Goal: Transaction & Acquisition: Purchase product/service

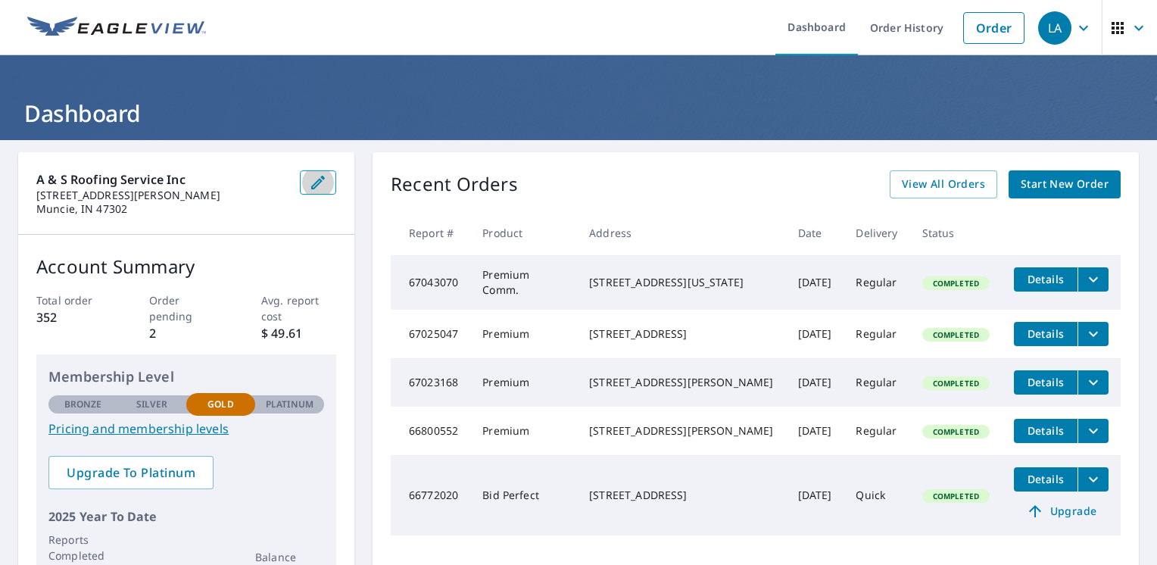
click at [314, 186] on icon "button" at bounding box center [318, 182] width 18 height 18
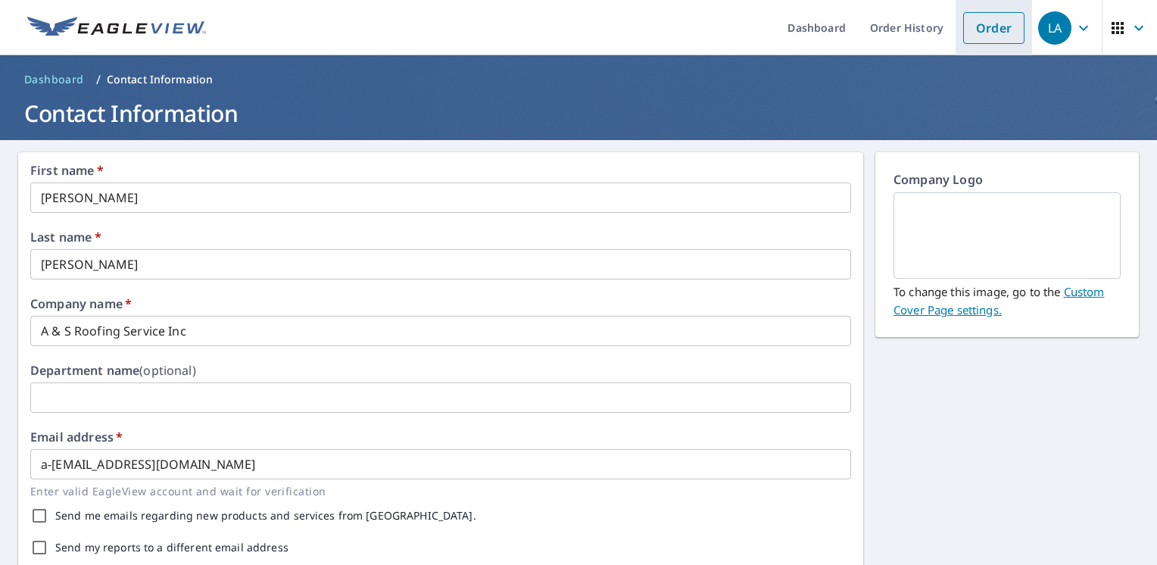
click at [1013, 38] on link "Order" at bounding box center [993, 28] width 61 height 32
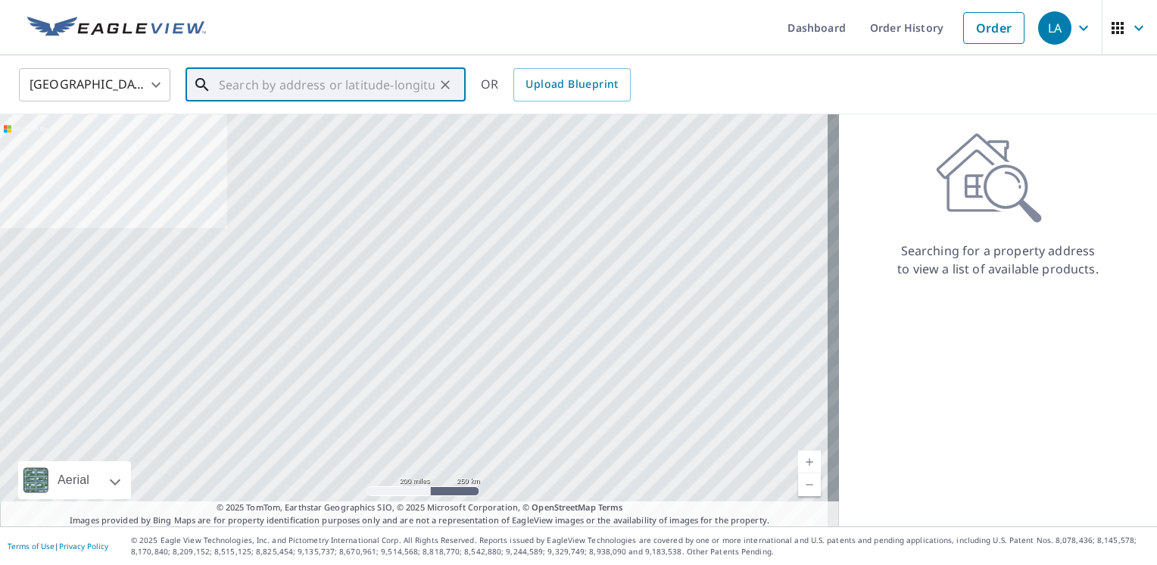
click at [265, 87] on input "text" at bounding box center [327, 85] width 216 height 42
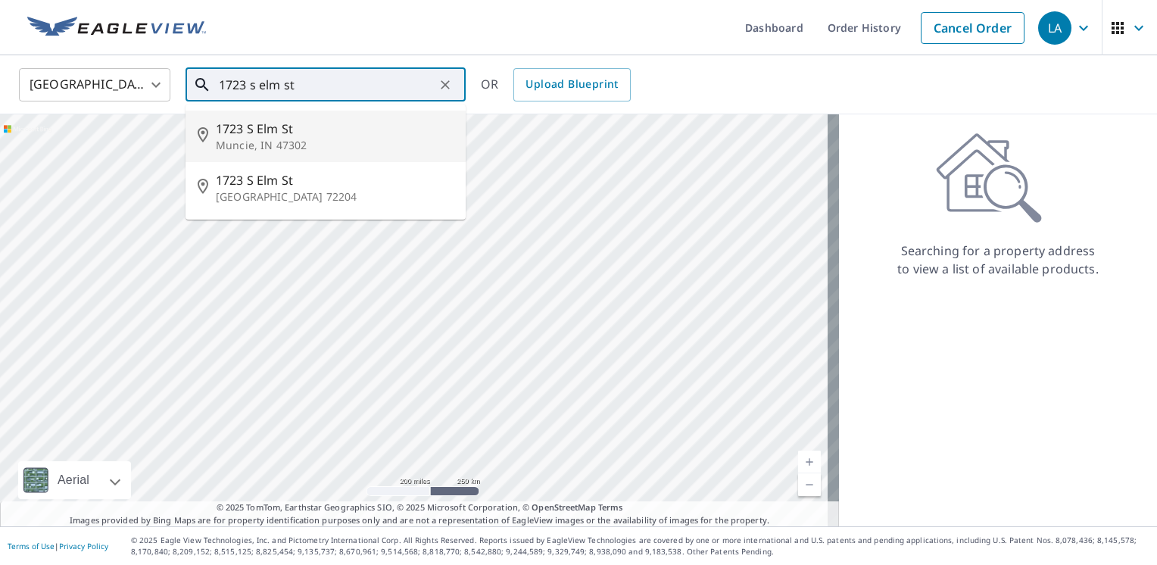
click at [274, 141] on p "Muncie, IN 47302" at bounding box center [335, 145] width 238 height 15
type input "[STREET_ADDRESS]"
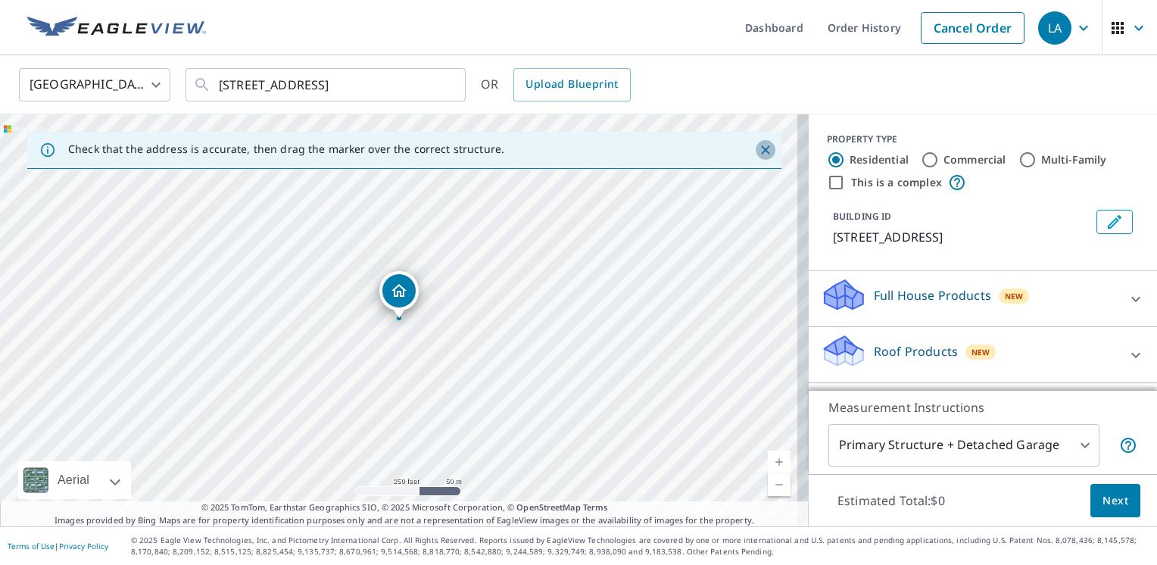
click at [758, 144] on icon "Close" at bounding box center [765, 149] width 15 height 15
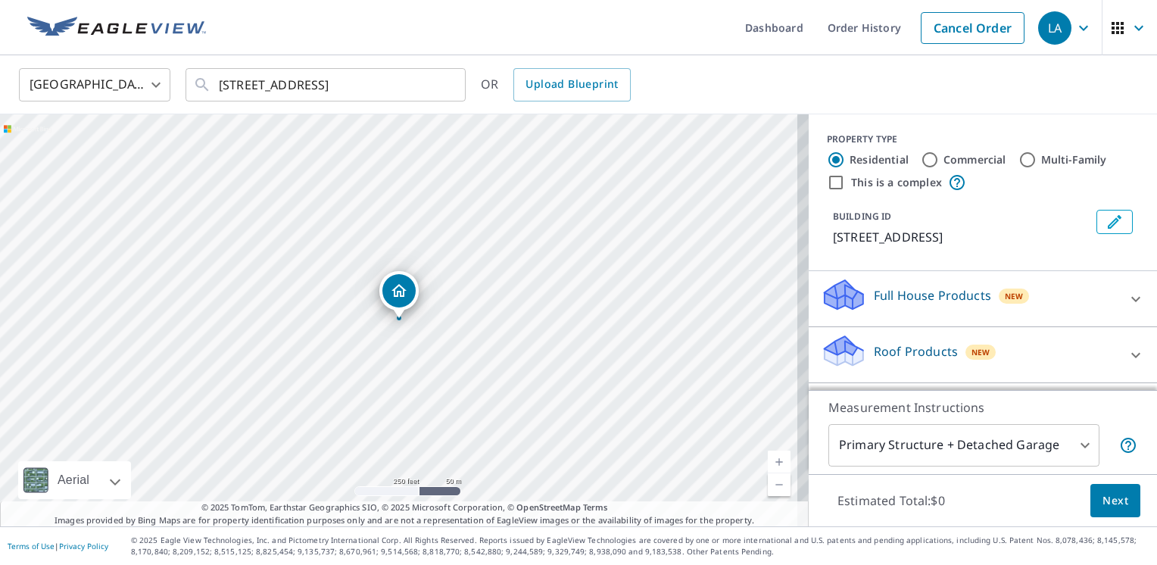
click at [770, 462] on link "Current Level 17, Zoom In" at bounding box center [779, 462] width 23 height 23
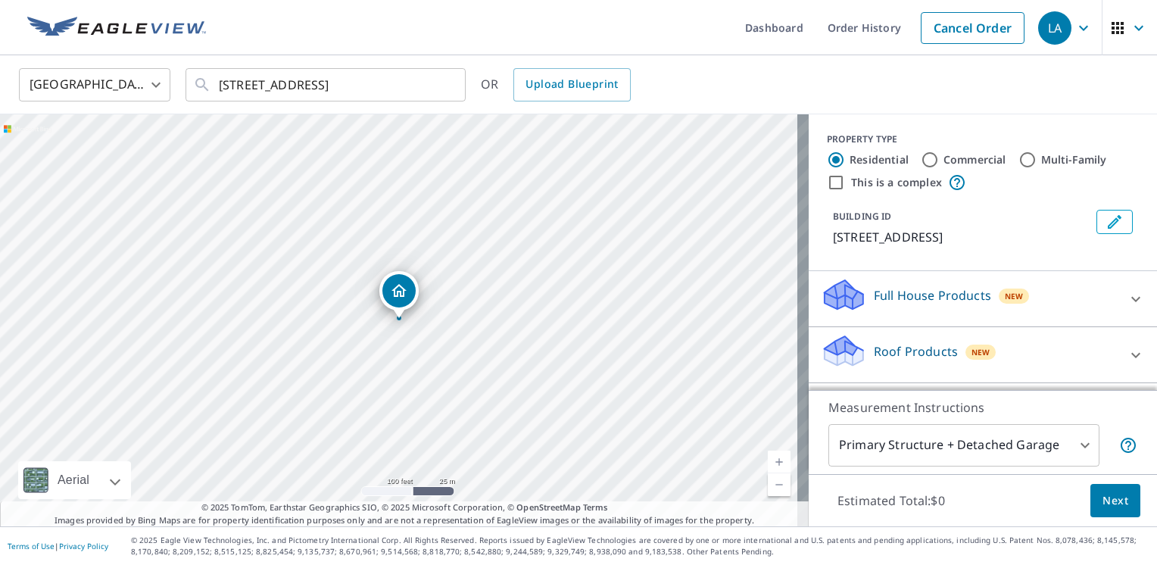
click at [770, 462] on link "Current Level 18, Zoom In" at bounding box center [779, 462] width 23 height 23
click at [770, 462] on link "Current Level 19, Zoom In" at bounding box center [779, 462] width 23 height 23
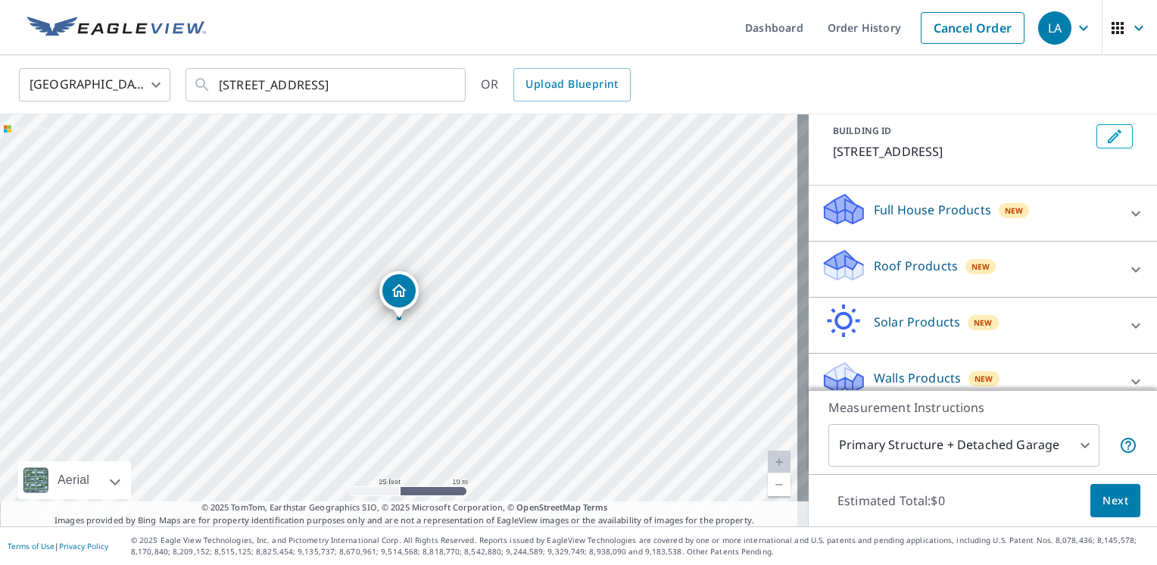
scroll to position [104, 0]
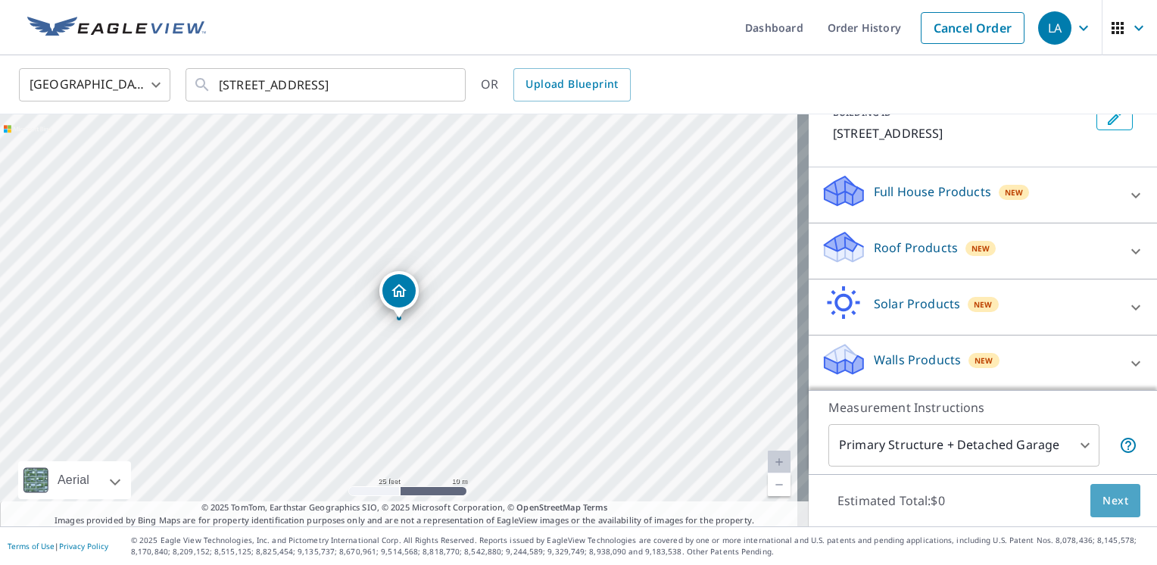
click at [1112, 498] on span "Next" at bounding box center [1116, 501] width 26 height 19
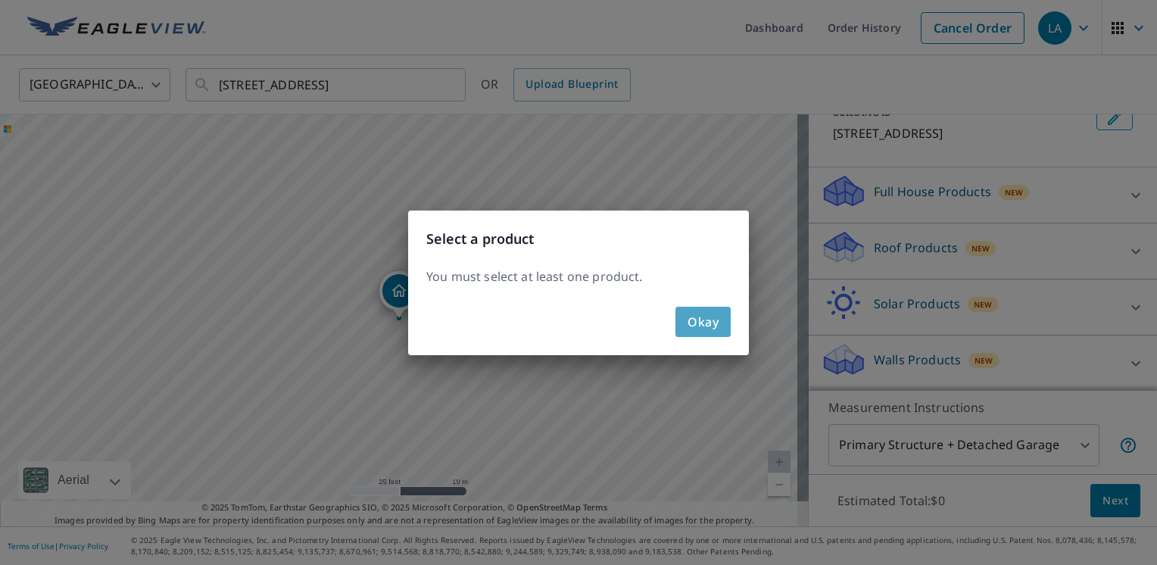
click at [696, 320] on span "Okay" at bounding box center [703, 321] width 31 height 21
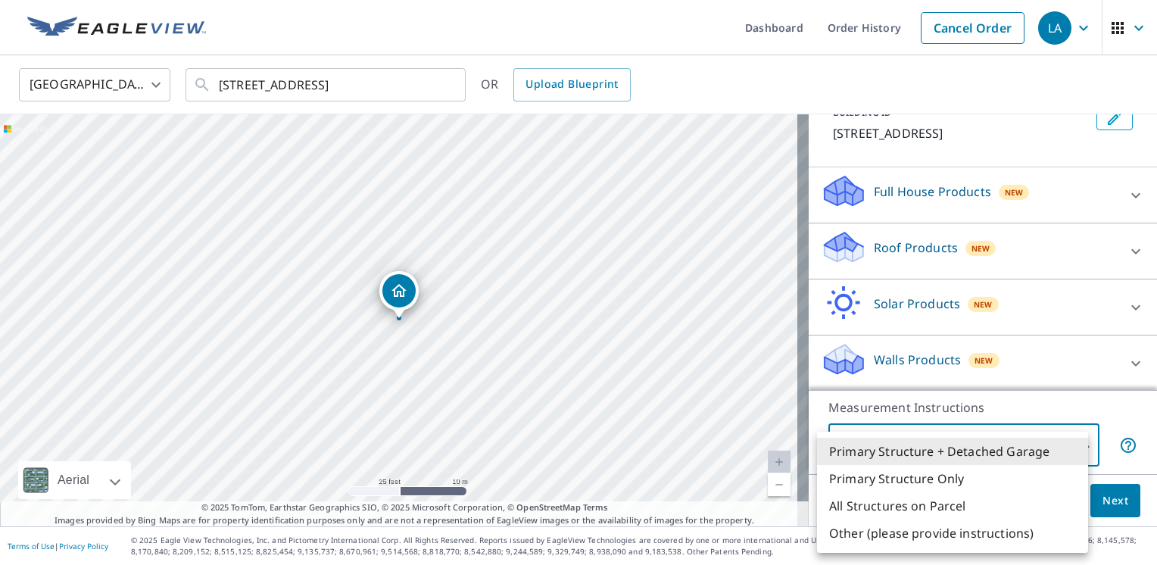
click at [1078, 450] on body "LA LA Dashboard Order History Cancel Order [GEOGRAPHIC_DATA] [GEOGRAPHIC_DATA] …" at bounding box center [578, 282] width 1157 height 565
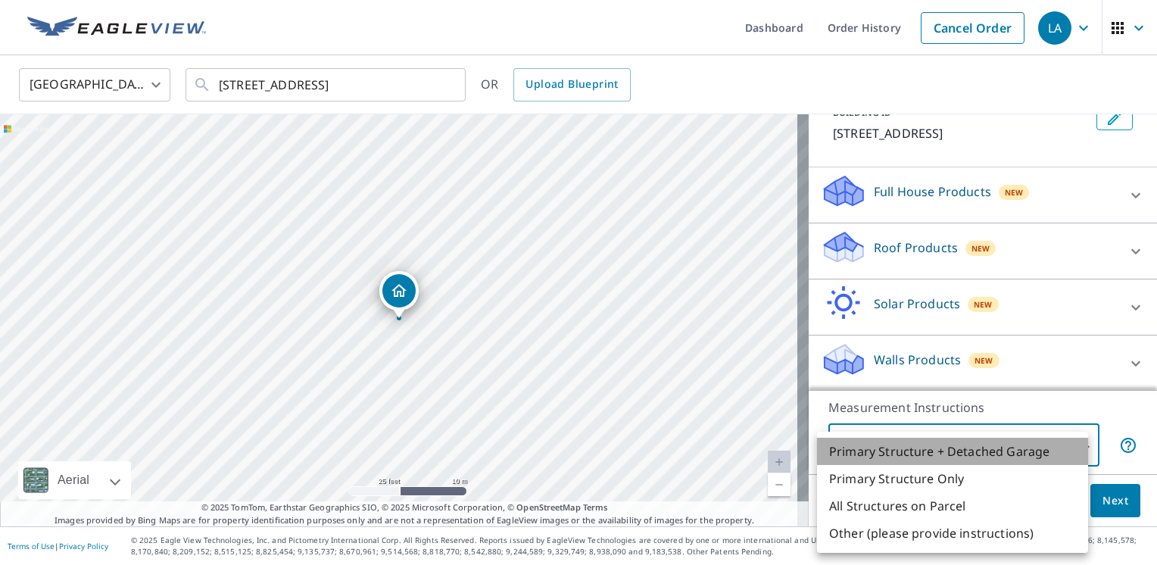
click at [1078, 450] on li "Primary Structure + Detached Garage" at bounding box center [952, 451] width 271 height 27
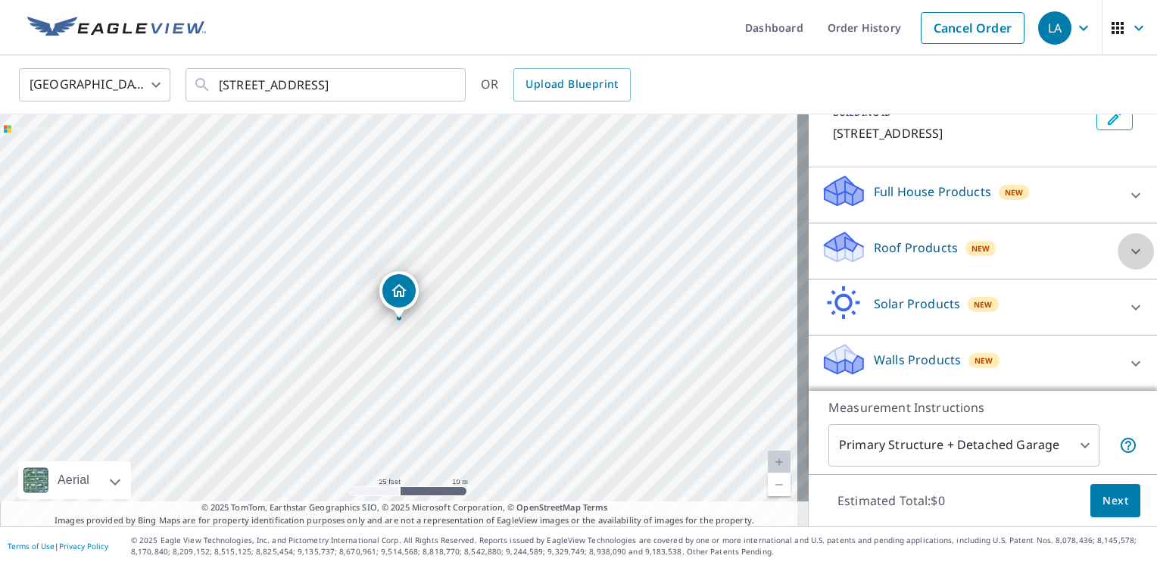
click at [1127, 258] on icon at bounding box center [1136, 251] width 18 height 18
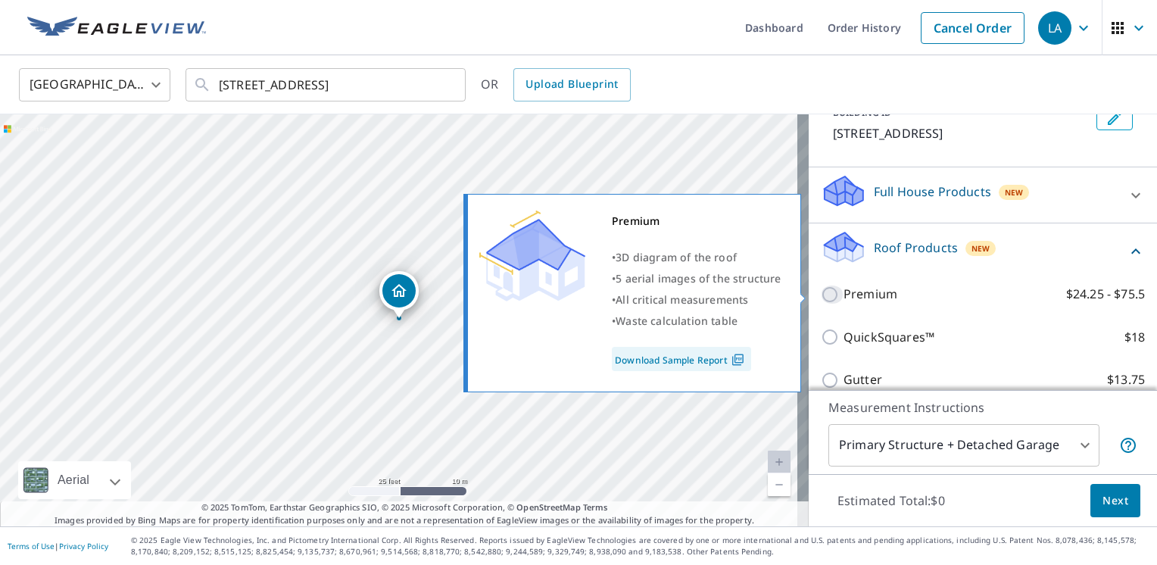
click at [821, 294] on input "Premium $24.25 - $75.5" at bounding box center [832, 295] width 23 height 18
checkbox input "true"
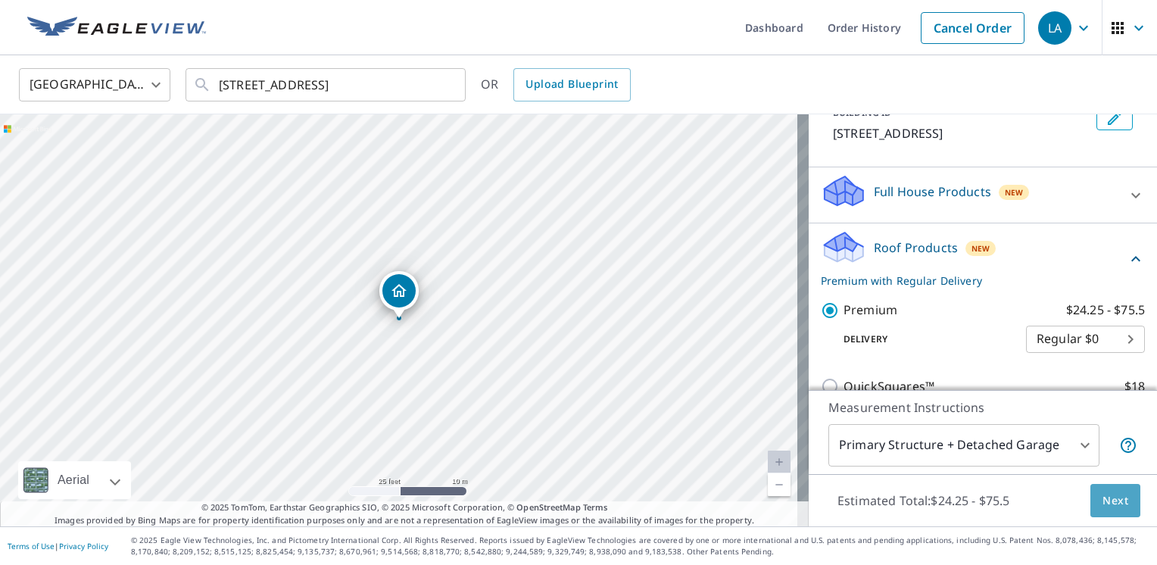
click at [1110, 502] on span "Next" at bounding box center [1116, 501] width 26 height 19
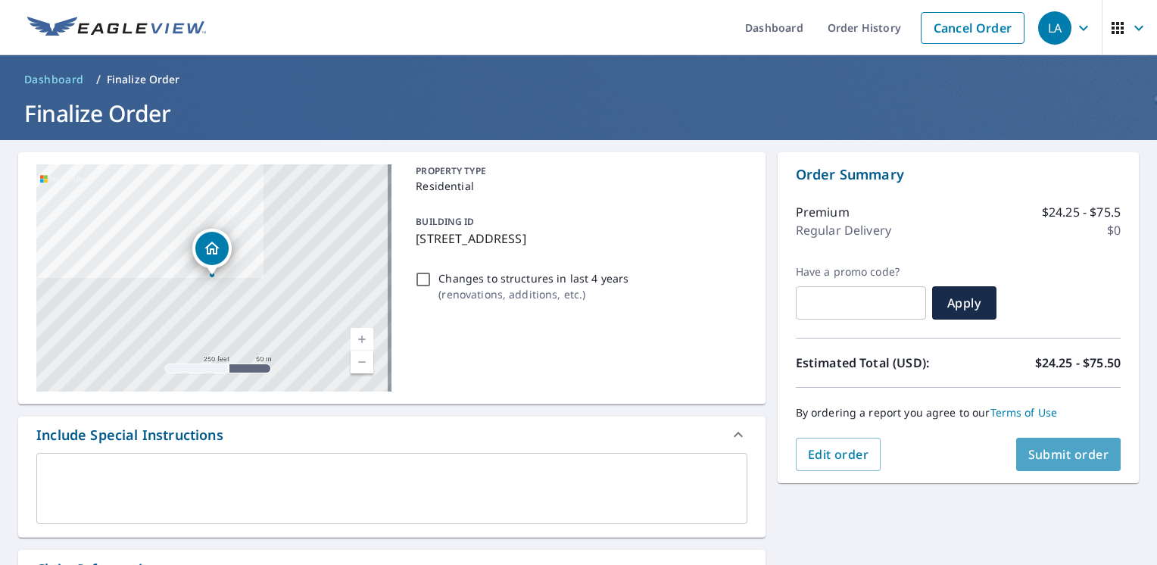
click at [1060, 462] on button "Submit order" at bounding box center [1068, 454] width 105 height 33
